Goal: Transaction & Acquisition: Purchase product/service

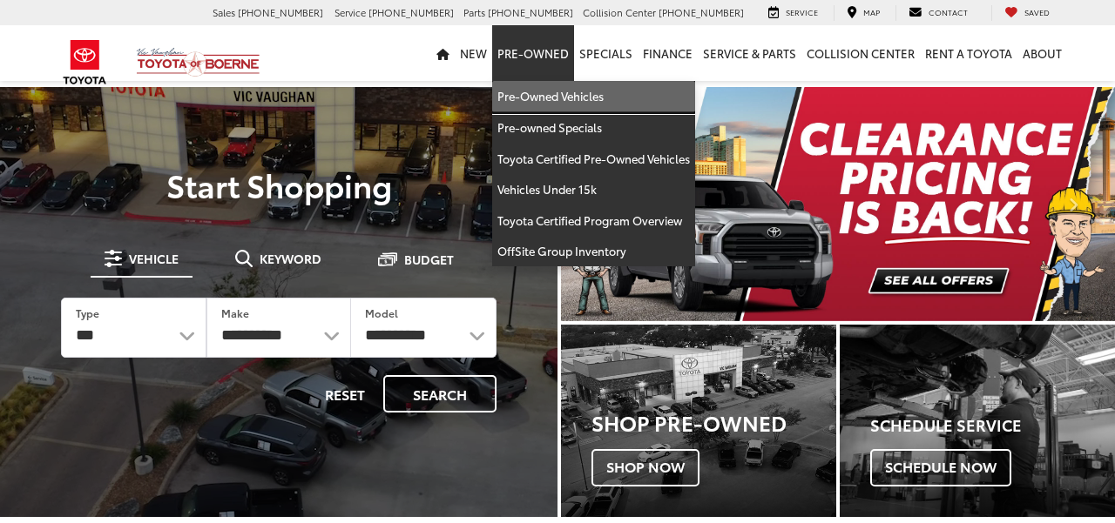
click at [546, 91] on link "Pre-Owned Vehicles" at bounding box center [593, 96] width 203 height 31
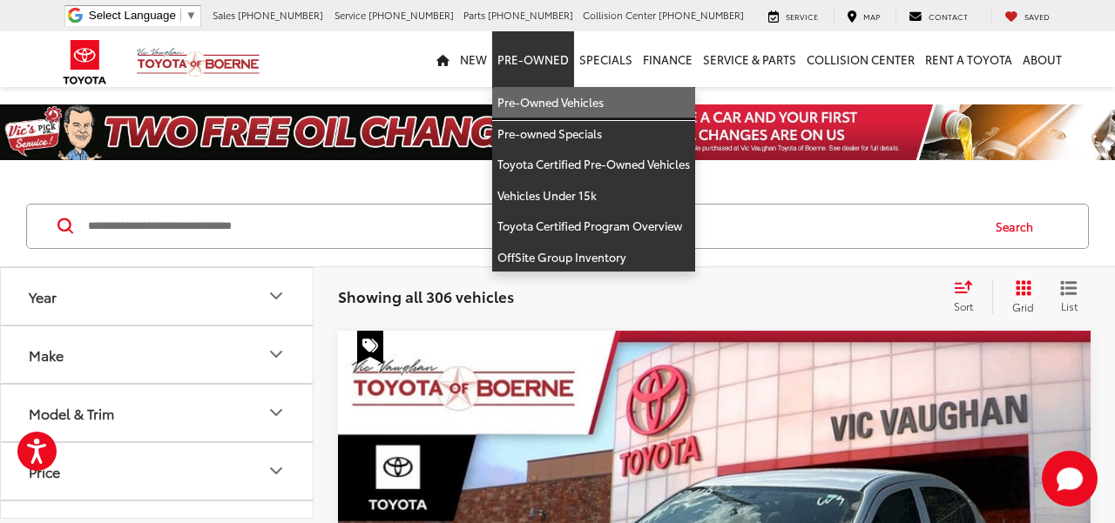
click at [534, 97] on link "Pre-Owned Vehicles" at bounding box center [593, 102] width 203 height 31
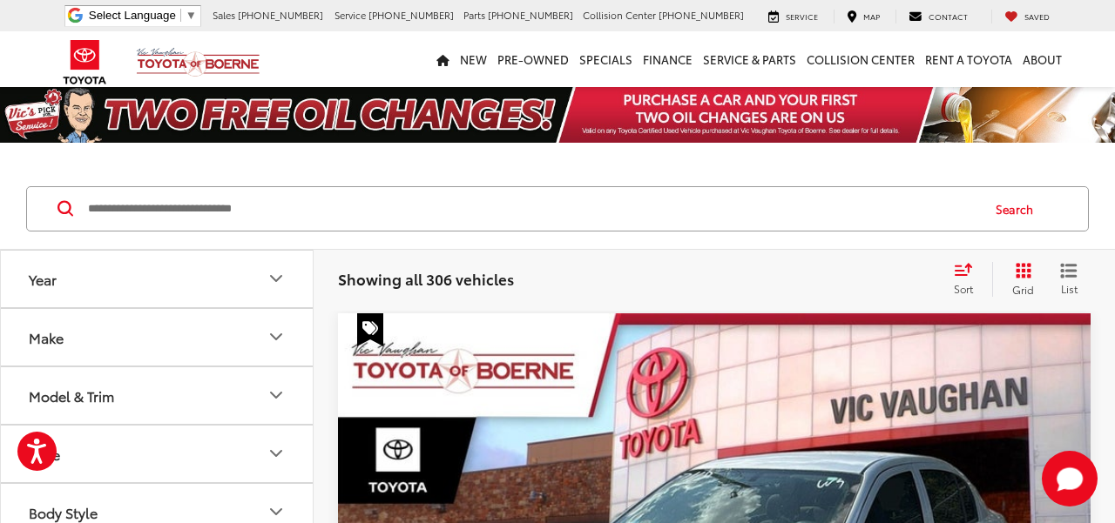
click at [221, 338] on button "Make" at bounding box center [158, 337] width 314 height 57
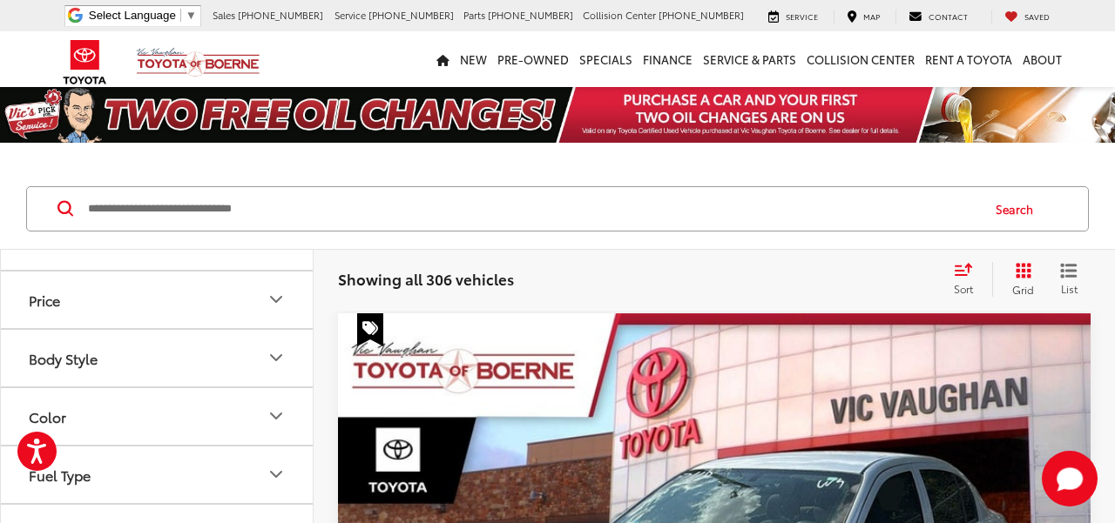
scroll to position [577, 0]
click at [157, 145] on img at bounding box center [157, 145] width 0 height 0
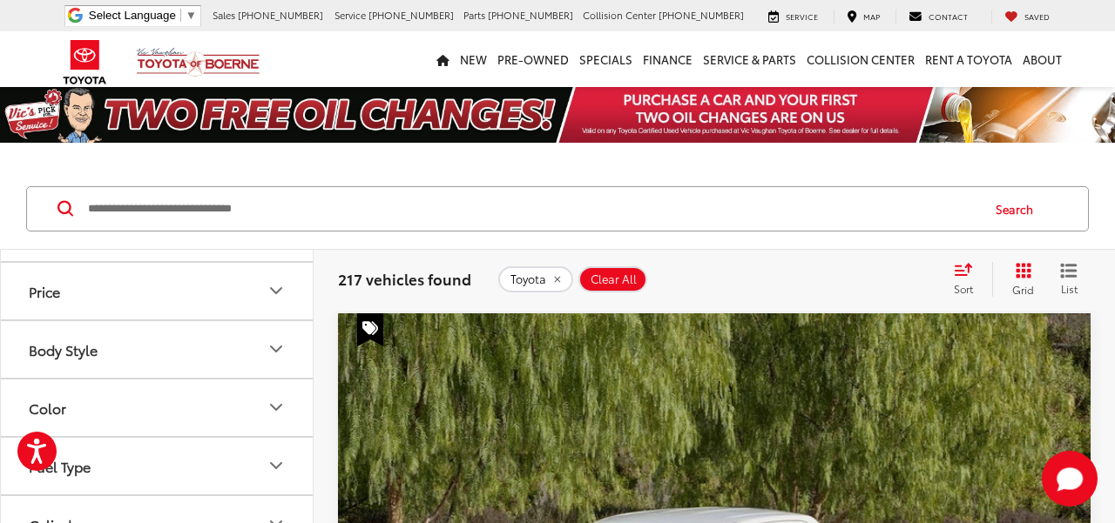
click at [960, 287] on span "Sort" at bounding box center [963, 288] width 19 height 15
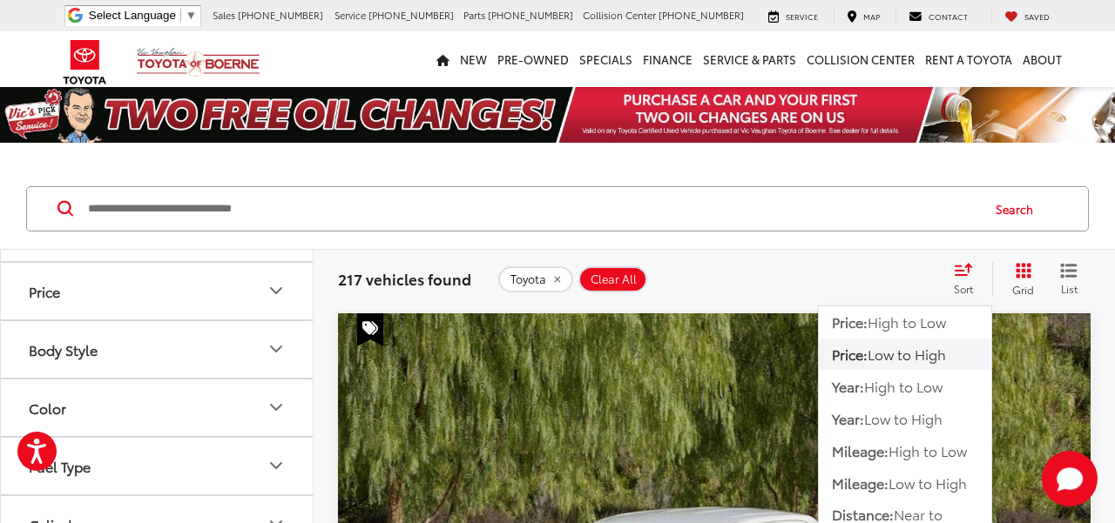
click at [793, 260] on div "217 vehicles found Toyota Clear All + 0 test Sort Price: High to Low Price: Low…" at bounding box center [714, 279] width 801 height 63
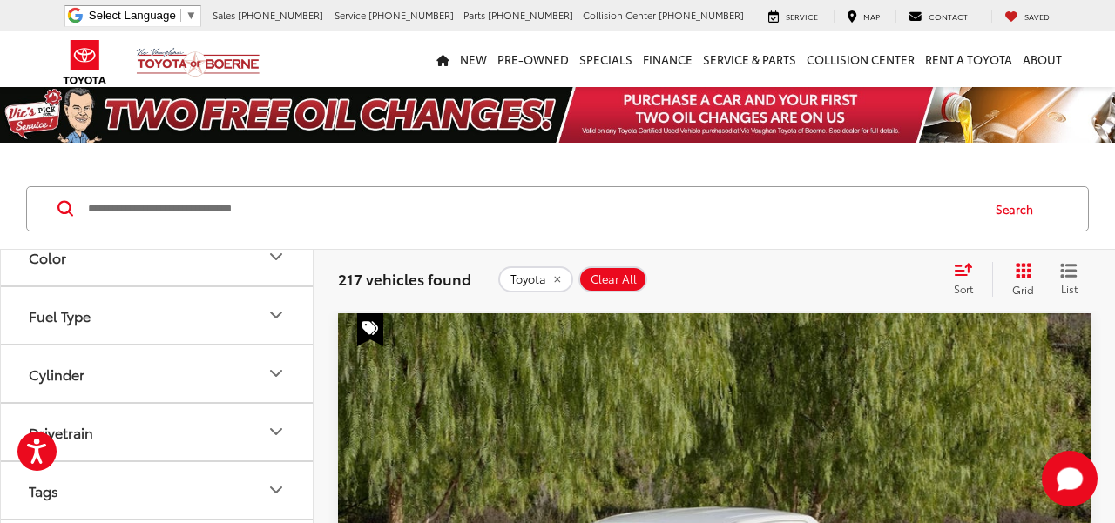
scroll to position [759, 0]
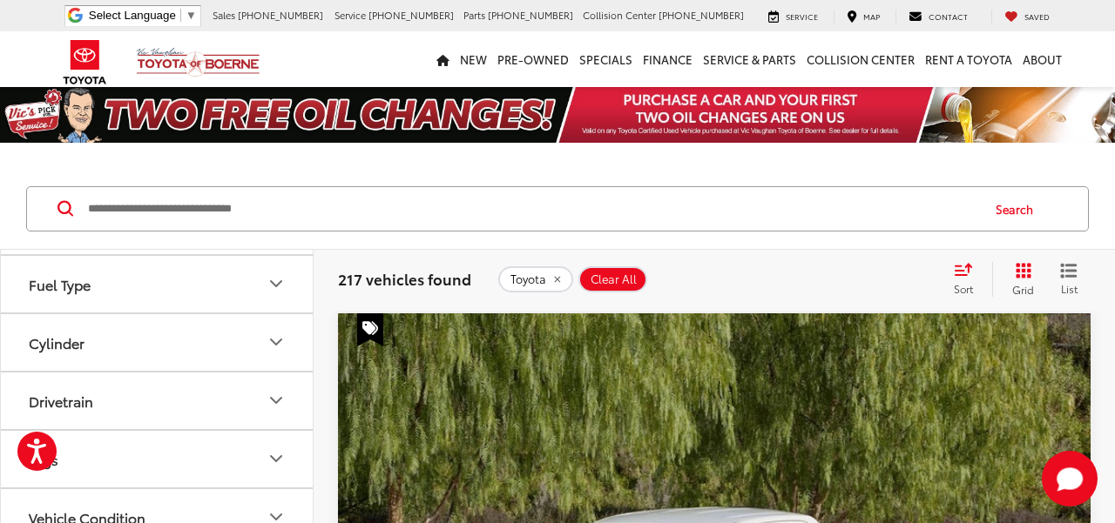
click at [189, 79] on button "Model & Trim" at bounding box center [158, 51] width 314 height 57
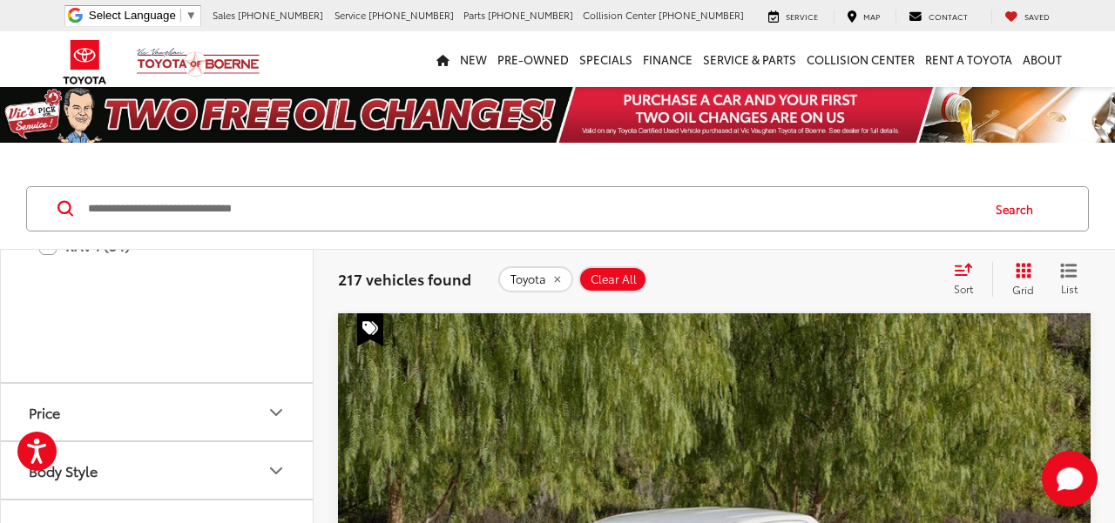
scroll to position [1096, 0]
click at [141, 126] on label "Highlander (9)" at bounding box center [156, 111] width 235 height 30
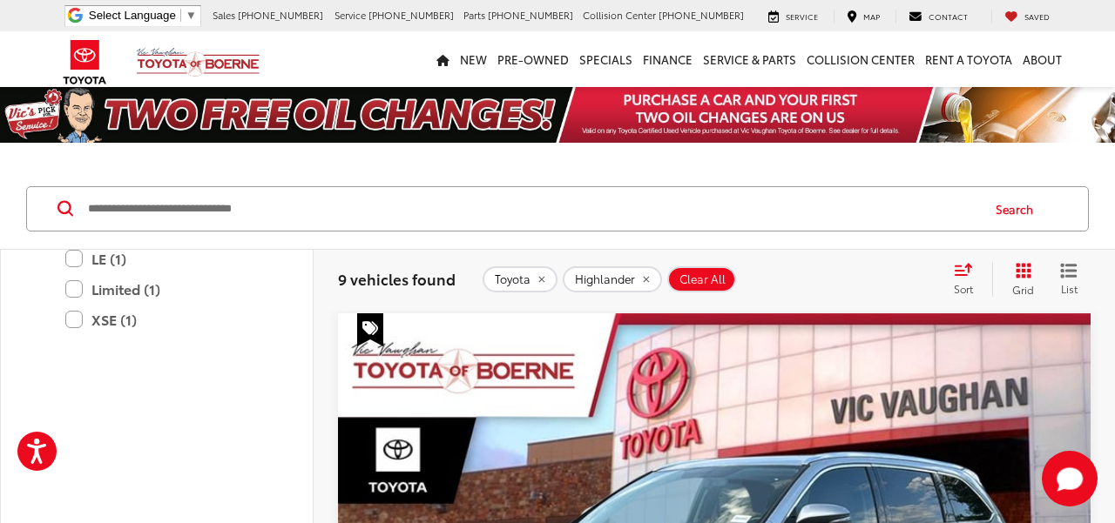
click at [954, 279] on div "Sort" at bounding box center [968, 279] width 47 height 35
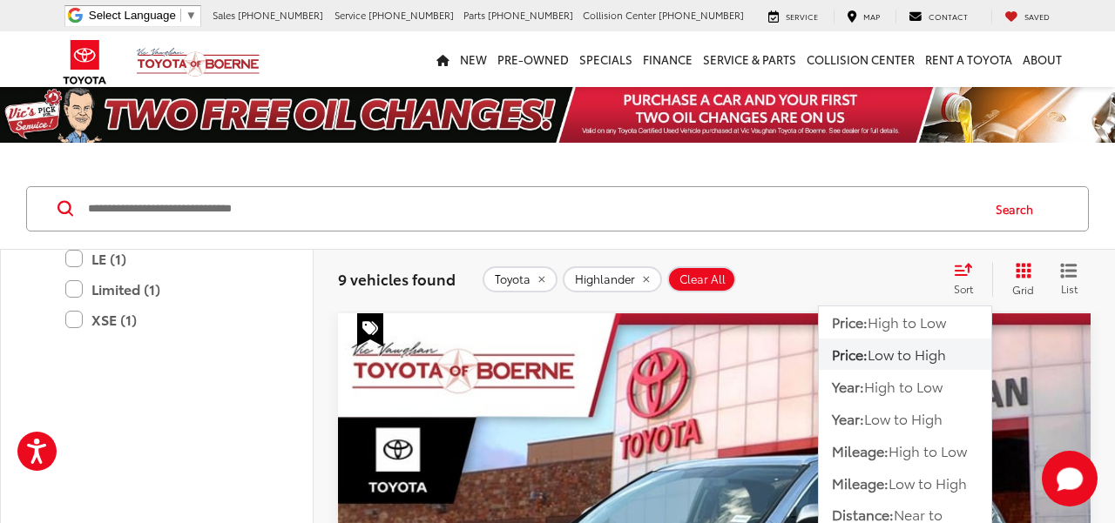
click at [896, 354] on span "Low to High" at bounding box center [906, 354] width 78 height 20
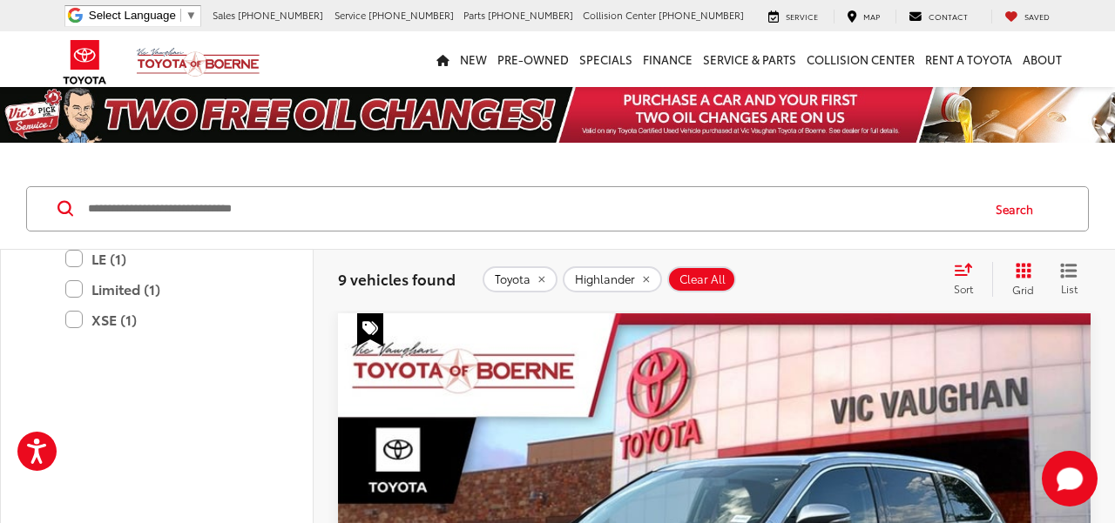
click at [847, 277] on div "Toyota Highlander Clear All + 0" at bounding box center [709, 280] width 455 height 26
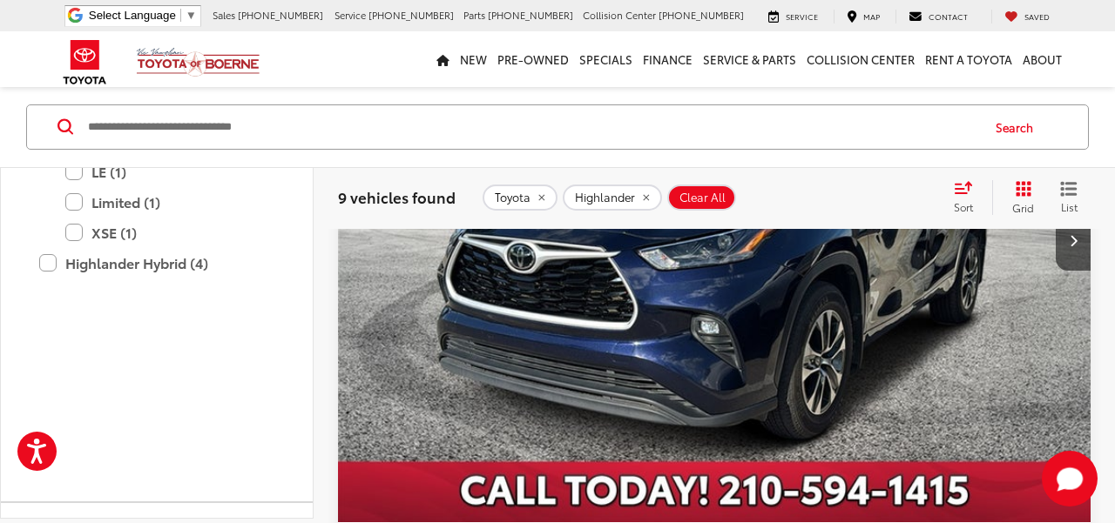
scroll to position [3582, 0]
